Goal: Transaction & Acquisition: Purchase product/service

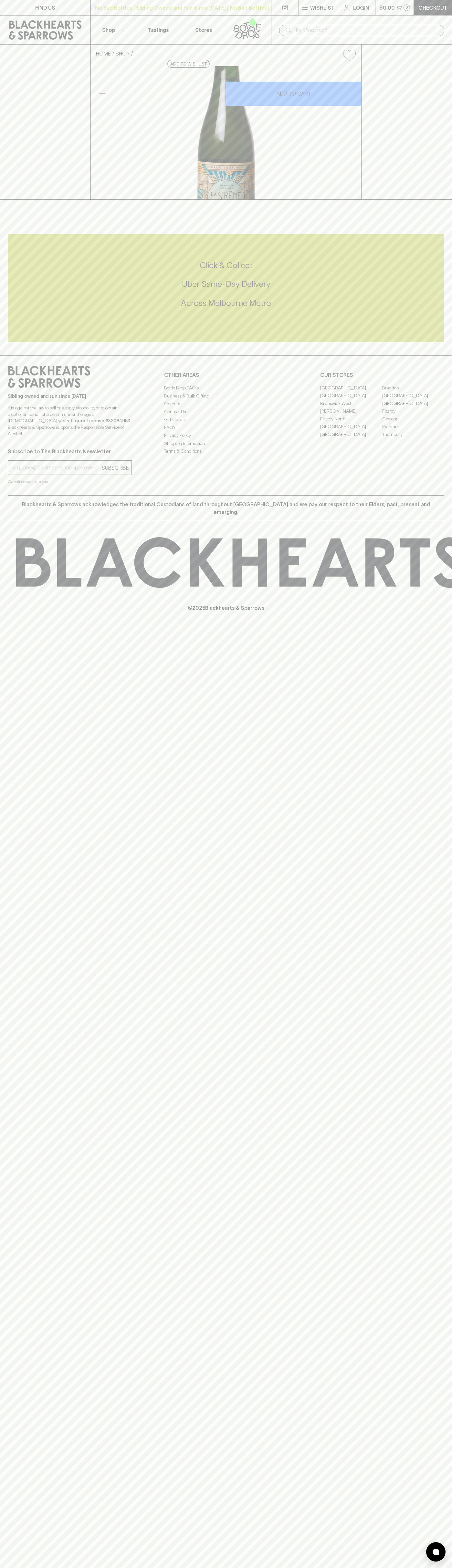
click at [449, 5] on link "Checkout" at bounding box center [433, 7] width 38 height 15
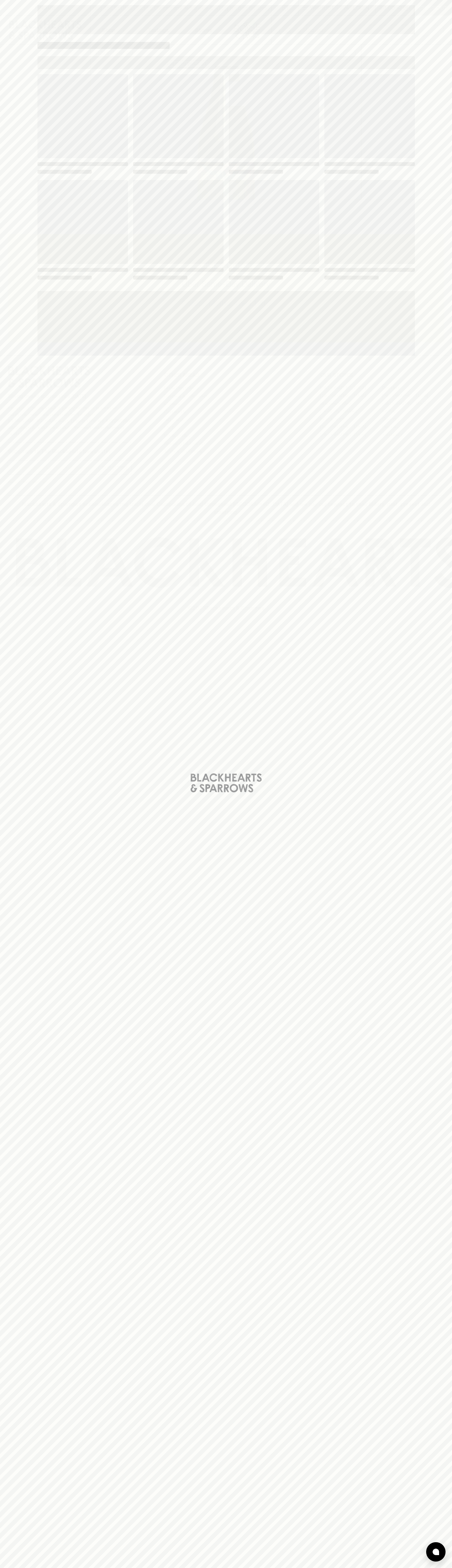
click at [430, 1407] on div "Loading" at bounding box center [226, 784] width 452 height 1568
click at [256, 1568] on html "FIND US | No Bad Bottles | Sibling Owned and Run Since [DATE] | No Bad Bottles …" at bounding box center [226, 784] width 452 height 1568
click at [26, 1403] on div "Loading" at bounding box center [226, 784] width 452 height 1568
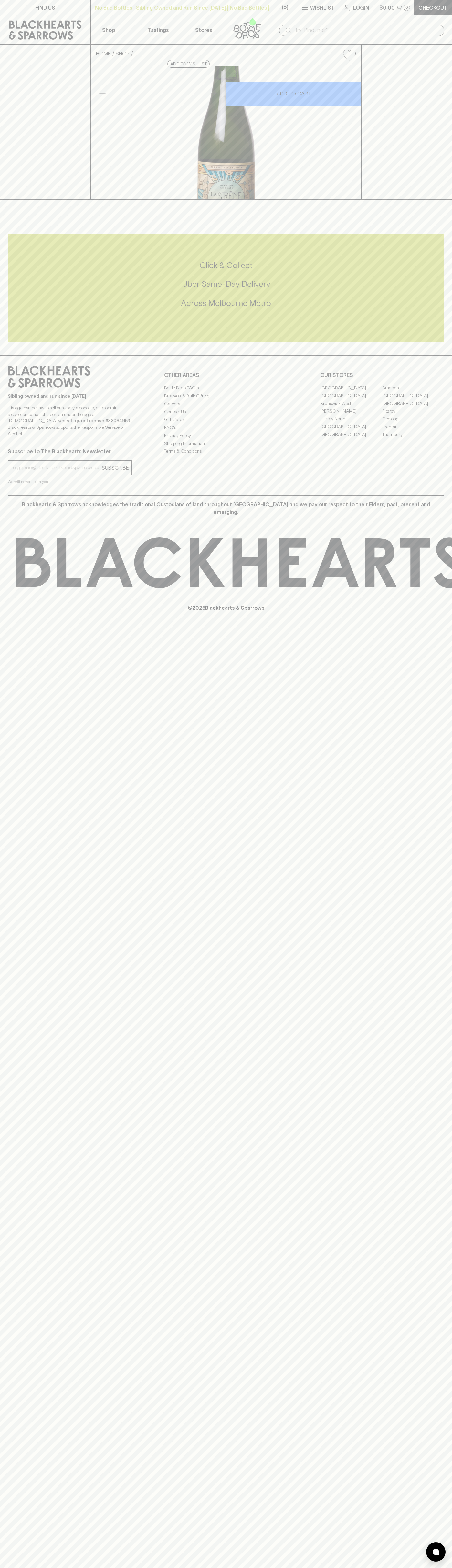
click at [351, 431] on link "[GEOGRAPHIC_DATA]" at bounding box center [351, 426] width 62 height 8
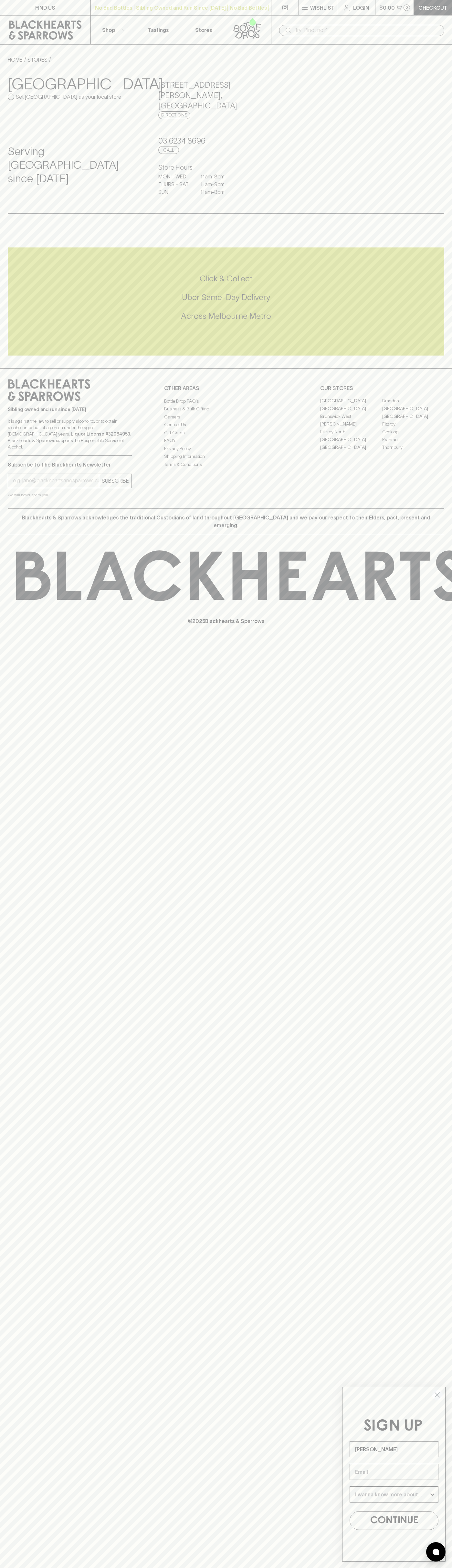
type input "John Smith"
